Goal: Navigation & Orientation: Understand site structure

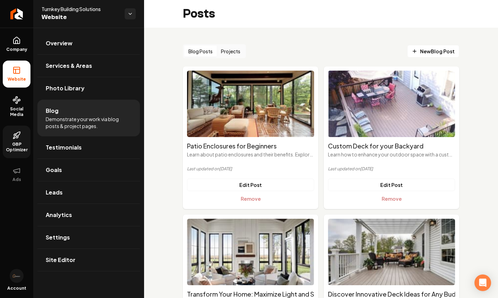
click at [16, 139] on icon at bounding box center [16, 135] width 8 height 8
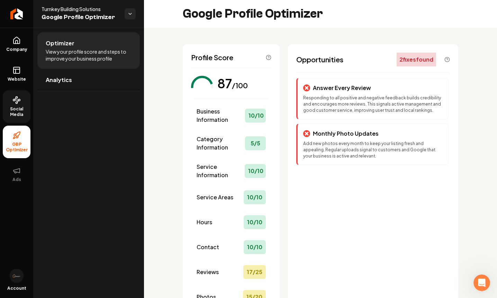
click at [20, 108] on span "Social Media" at bounding box center [17, 111] width 28 height 11
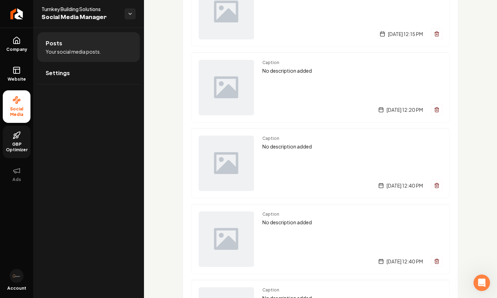
scroll to position [44, 0]
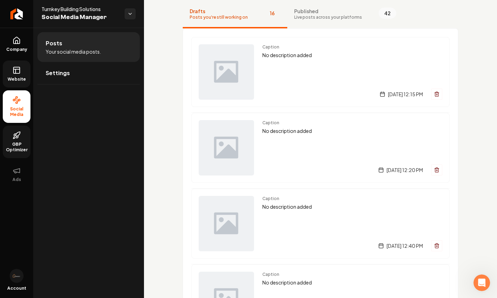
click at [15, 71] on icon at bounding box center [16, 70] width 8 height 8
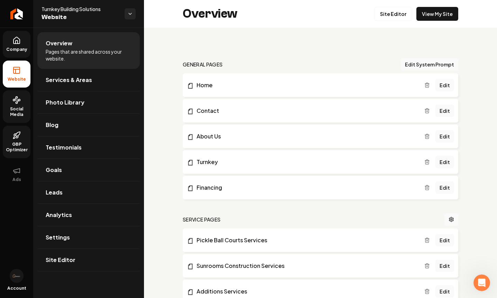
click at [11, 47] on span "Company" at bounding box center [16, 50] width 27 height 6
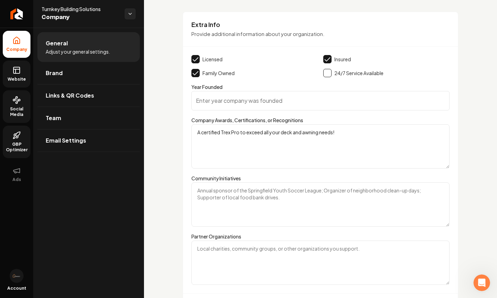
scroll to position [901, 0]
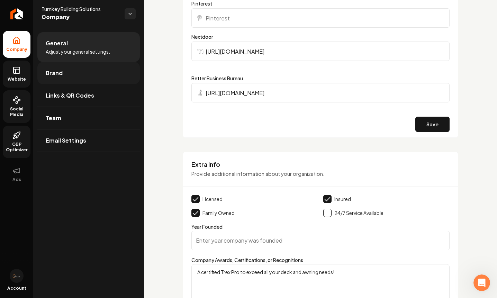
click at [61, 78] on link "Brand" at bounding box center [88, 73] width 102 height 22
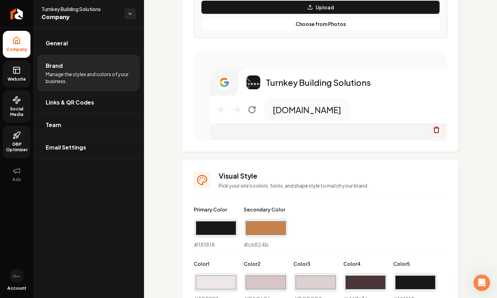
scroll to position [780, 0]
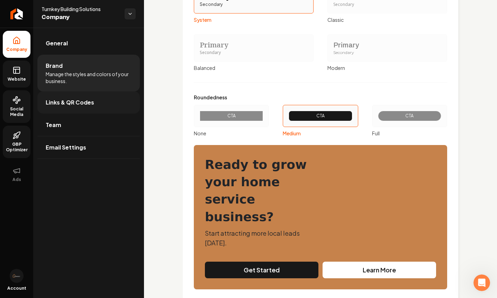
click at [55, 108] on link "Links & QR Codes" at bounding box center [88, 102] width 102 height 22
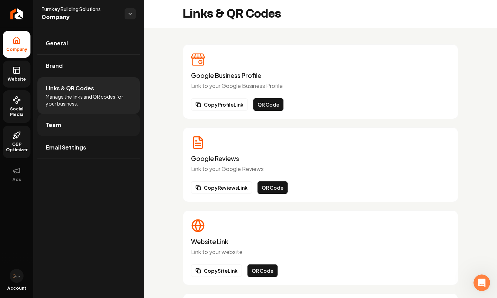
click at [56, 125] on span "Team" at bounding box center [54, 125] width 16 height 8
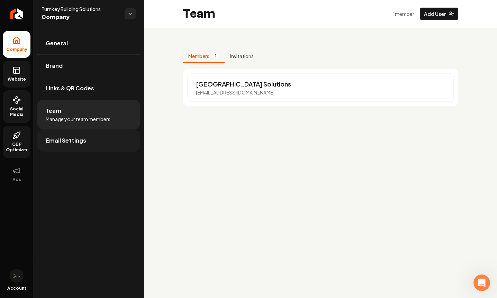
click at [58, 143] on span "Email Settings" at bounding box center [66, 140] width 41 height 8
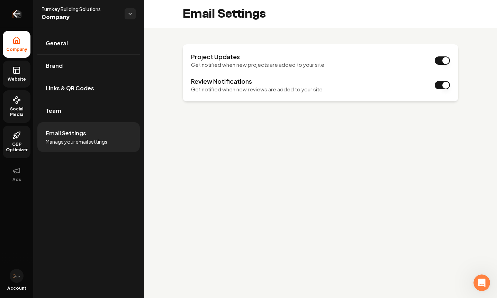
click at [17, 12] on icon "Return to dashboard" at bounding box center [16, 13] width 11 height 11
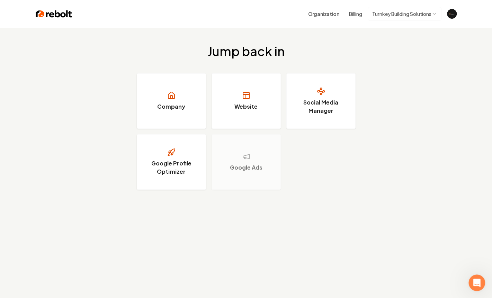
click at [244, 166] on h3 "Google Ads" at bounding box center [246, 167] width 33 height 8
